Goal: Find specific page/section: Find specific page/section

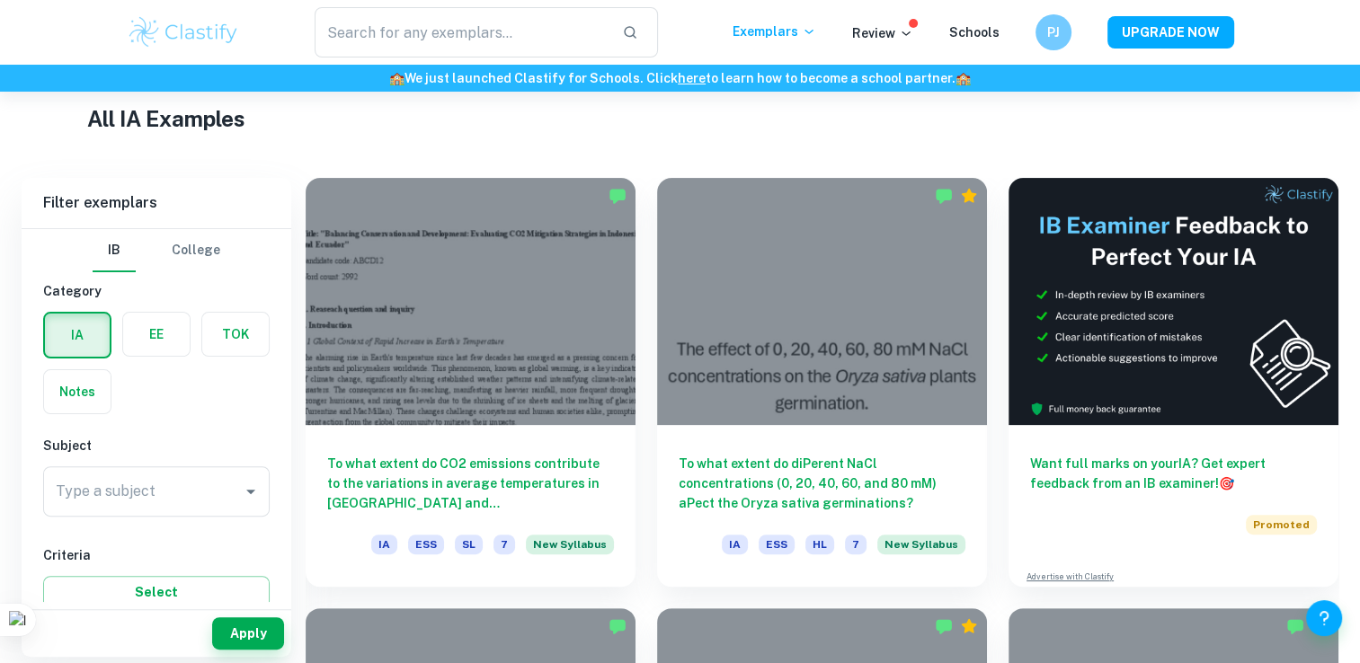
scroll to position [431, 0]
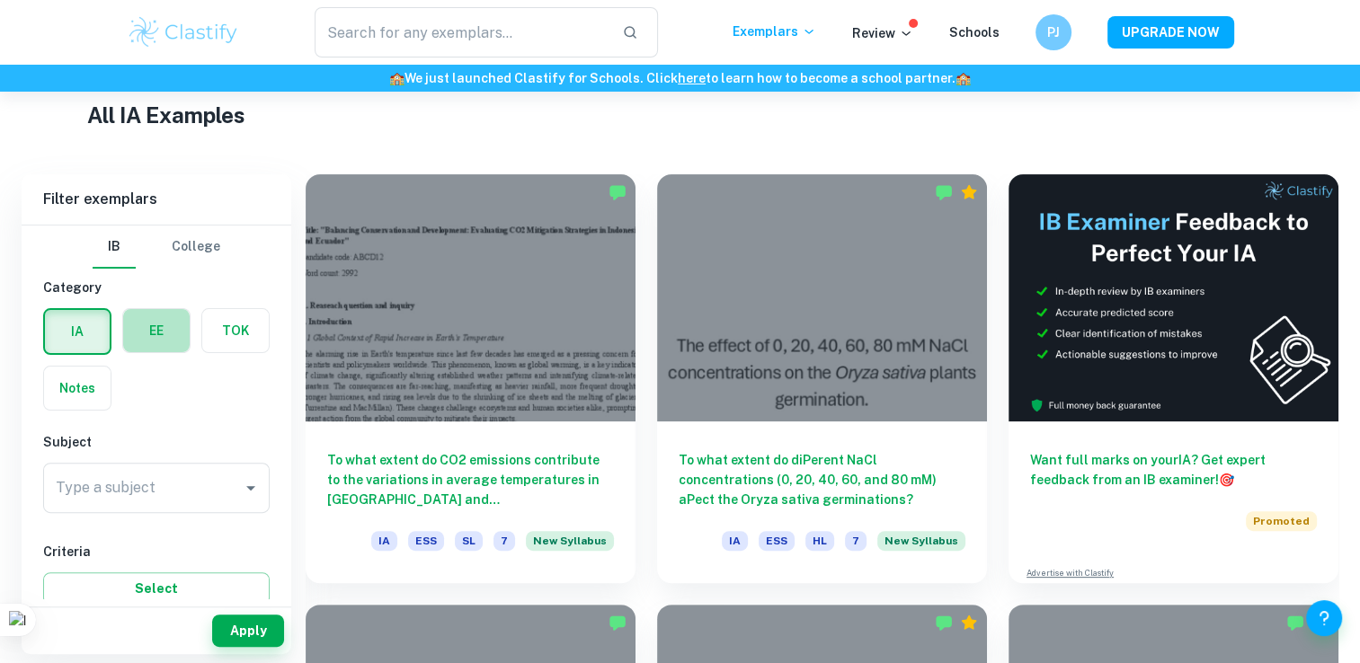
click at [174, 329] on label "button" at bounding box center [156, 330] width 67 height 43
click at [0, 0] on input "radio" at bounding box center [0, 0] width 0 height 0
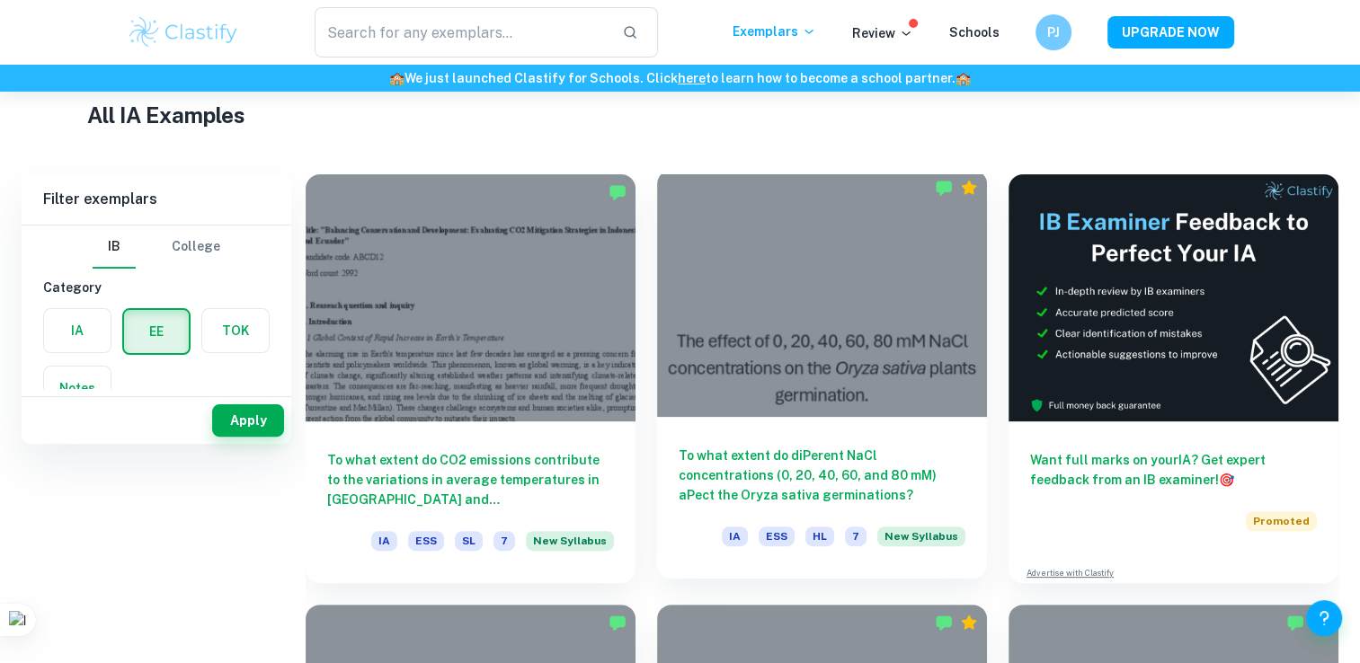
scroll to position [129, 0]
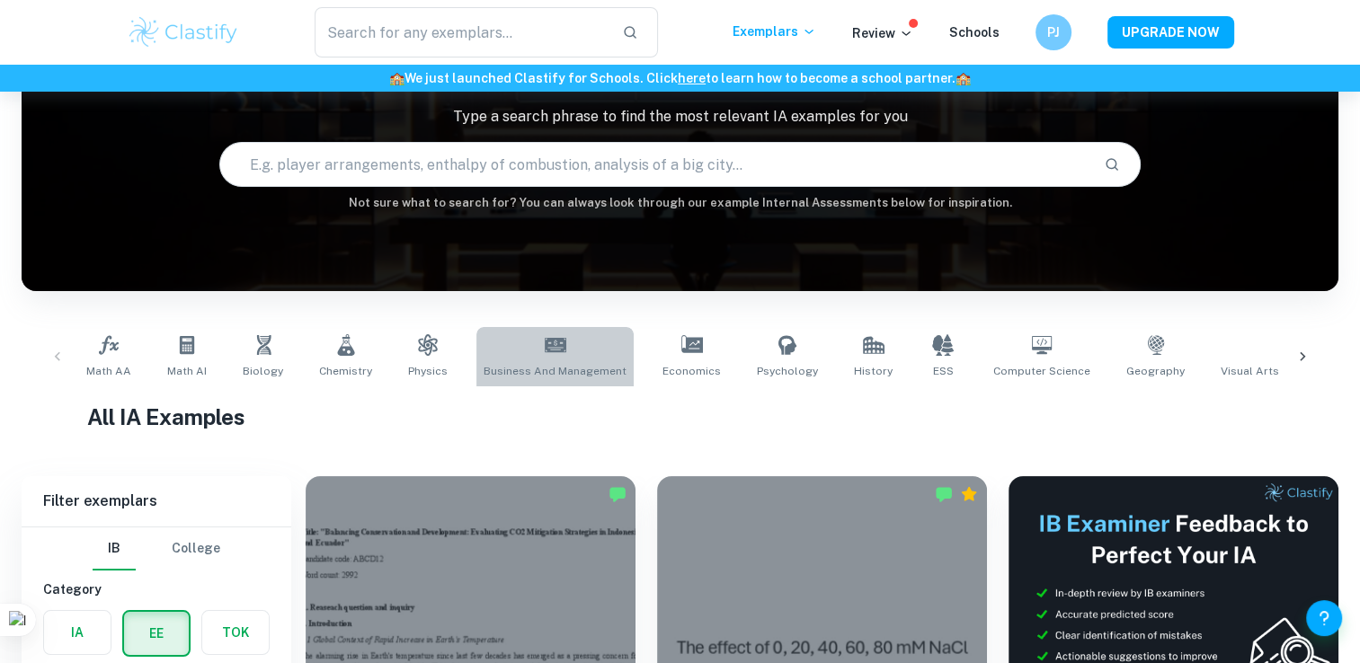
click at [576, 376] on span "Business and Management" at bounding box center [554, 371] width 143 height 16
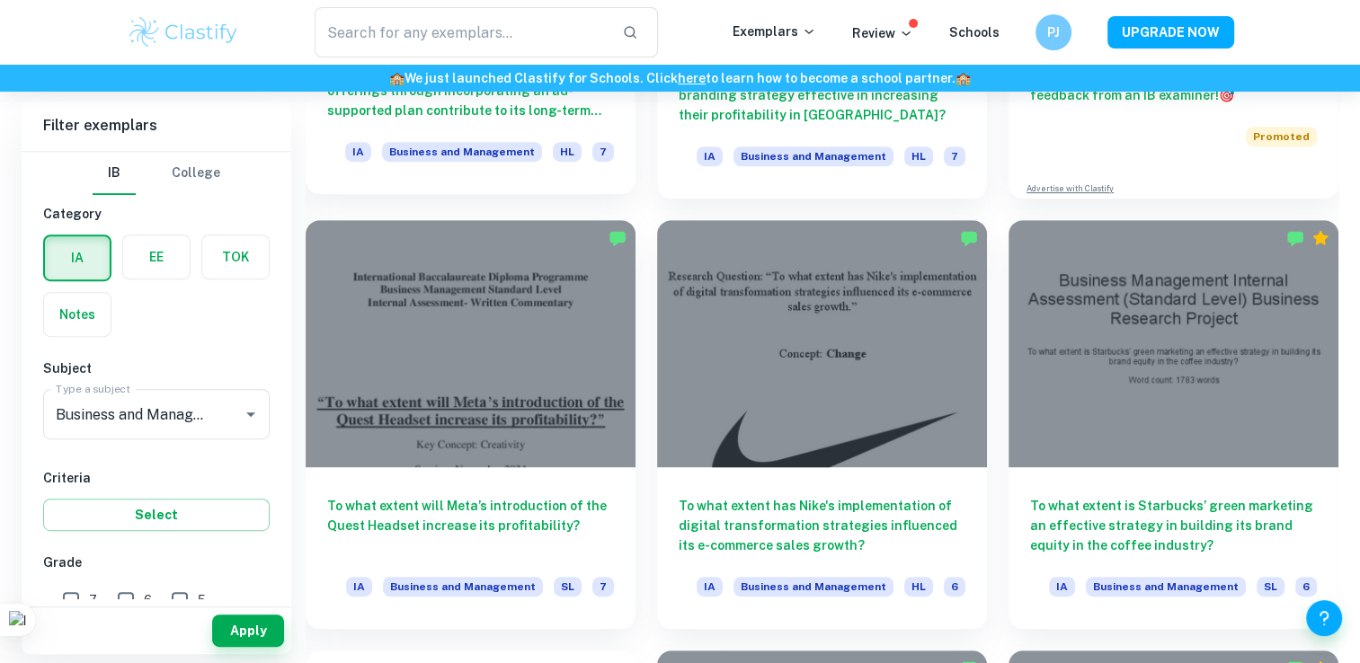
scroll to position [819, 0]
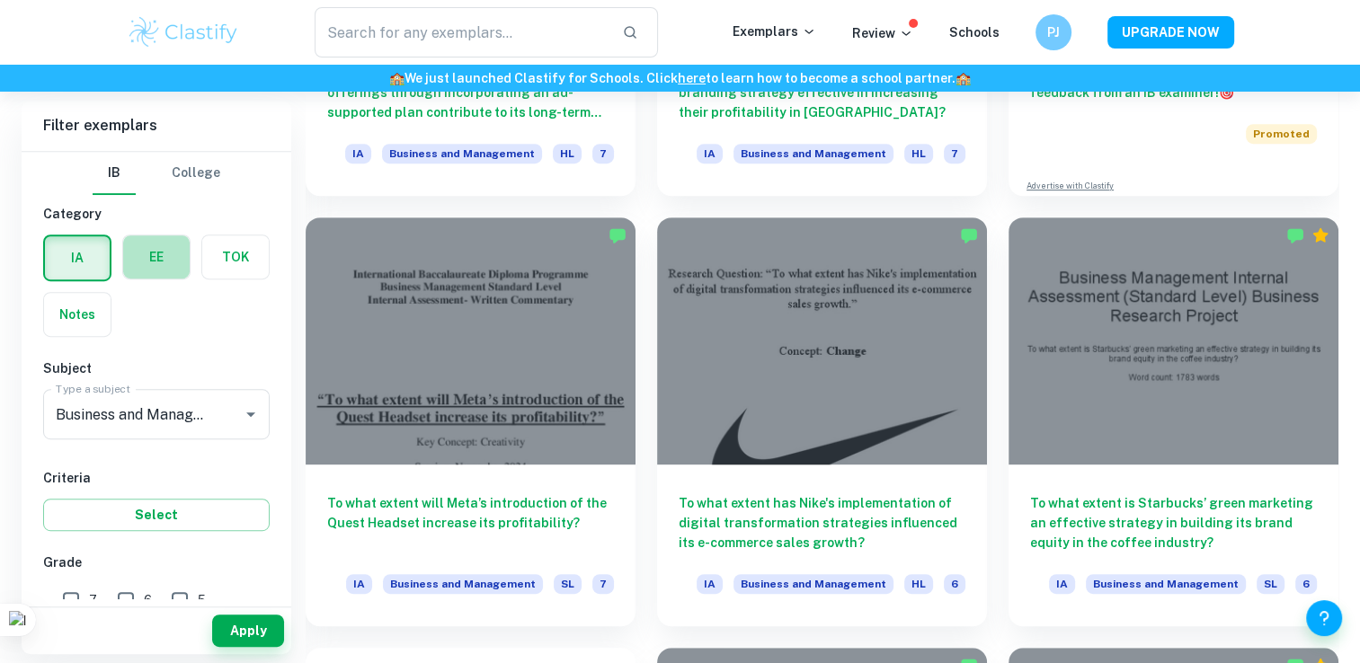
click at [175, 264] on label "button" at bounding box center [156, 256] width 67 height 43
click at [0, 0] on input "radio" at bounding box center [0, 0] width 0 height 0
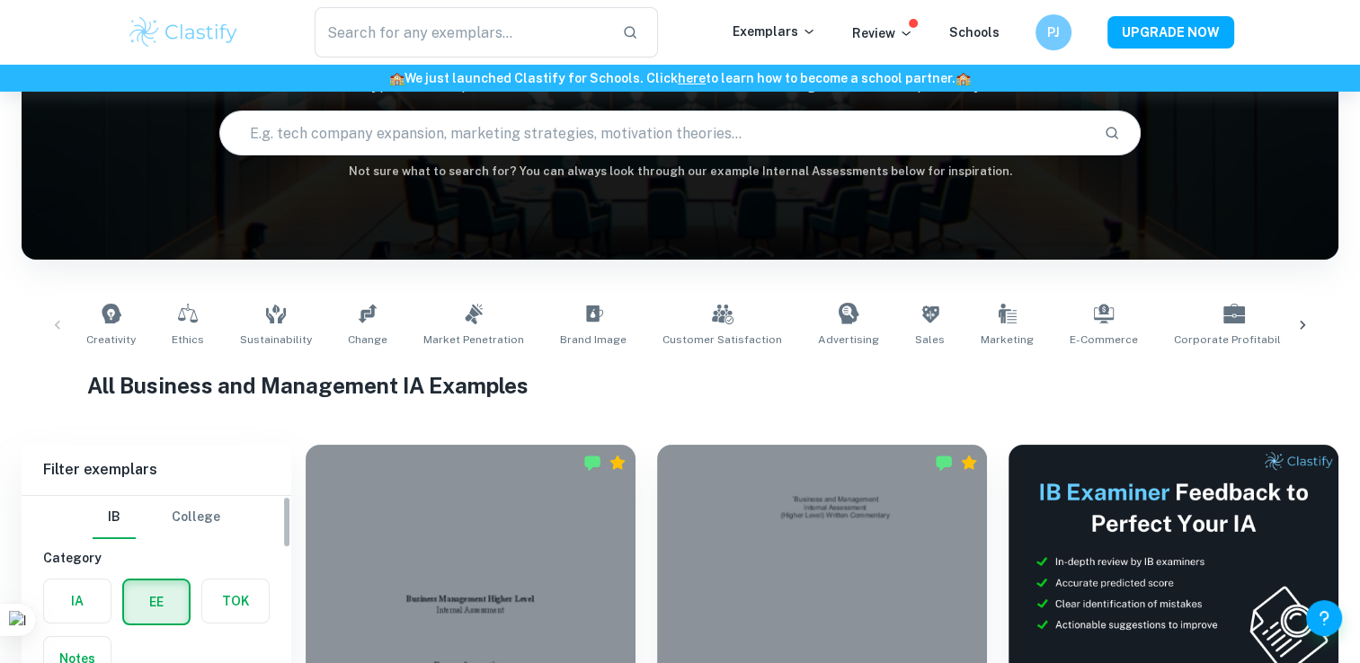
scroll to position [354, 0]
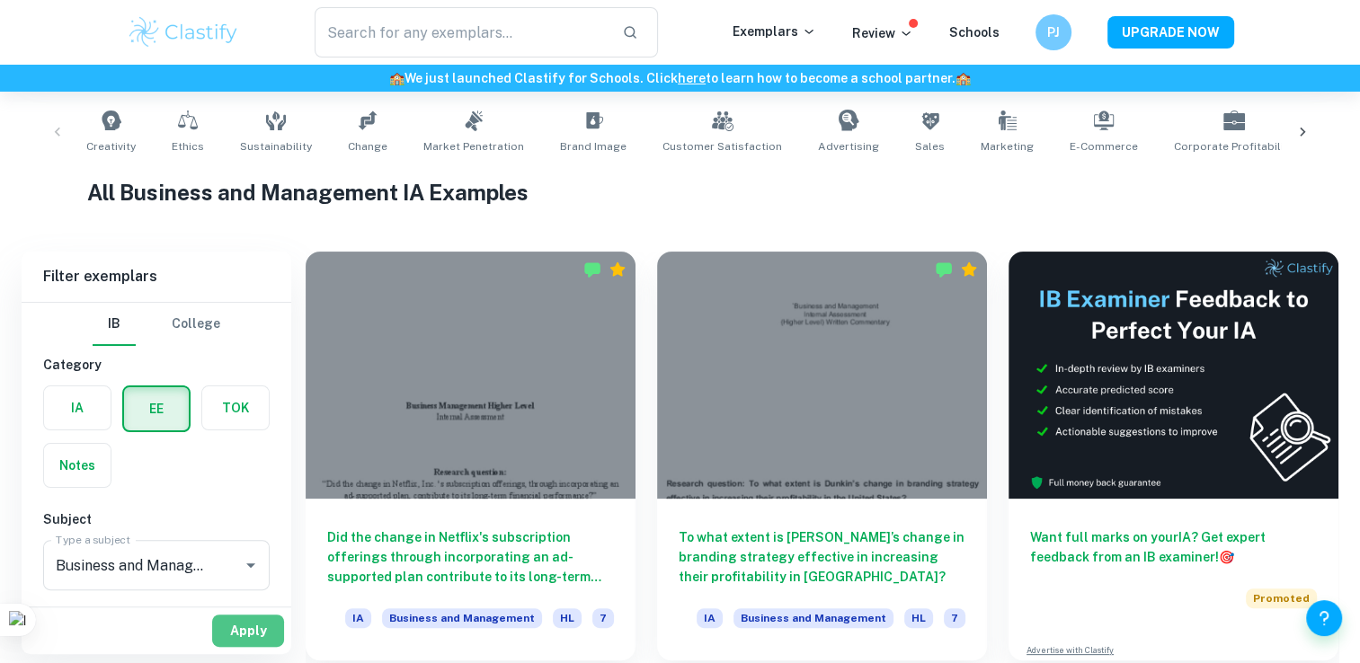
click at [251, 623] on button "Apply" at bounding box center [248, 631] width 72 height 32
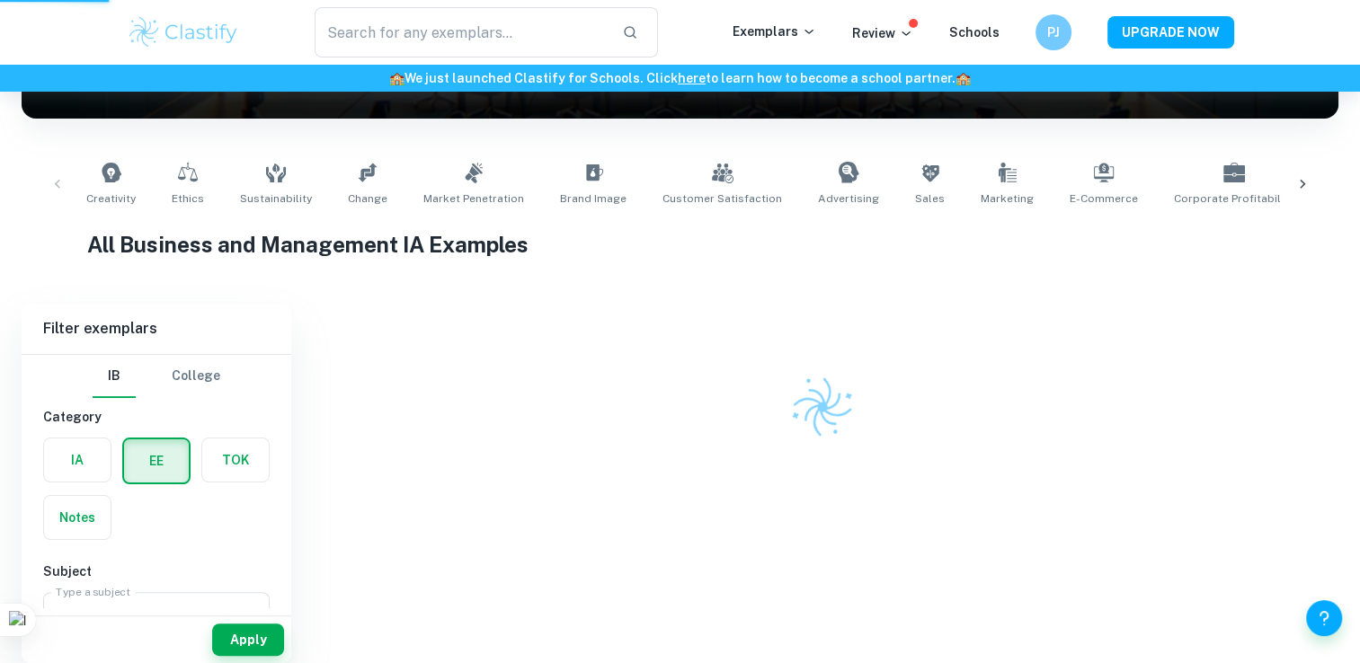
scroll to position [277, 0]
